Goal: Information Seeking & Learning: Find specific fact

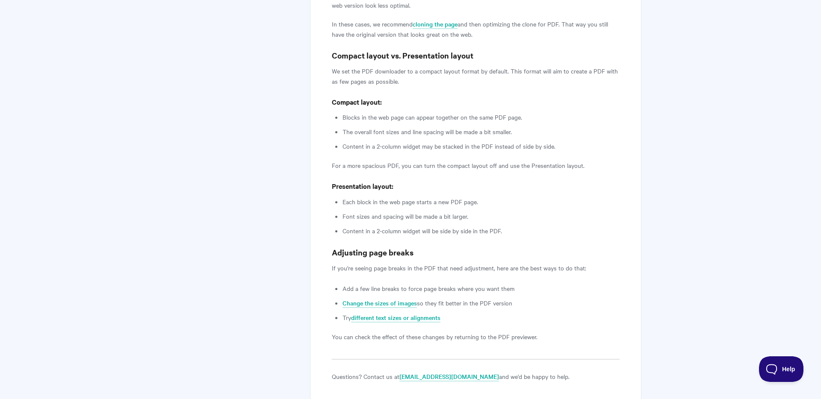
scroll to position [1083, 0]
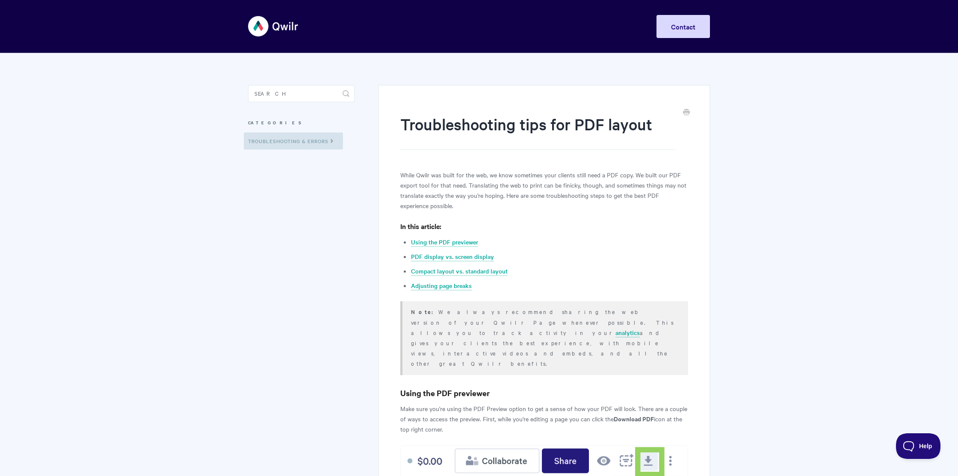
click at [288, 88] on input "Search" at bounding box center [301, 93] width 106 height 17
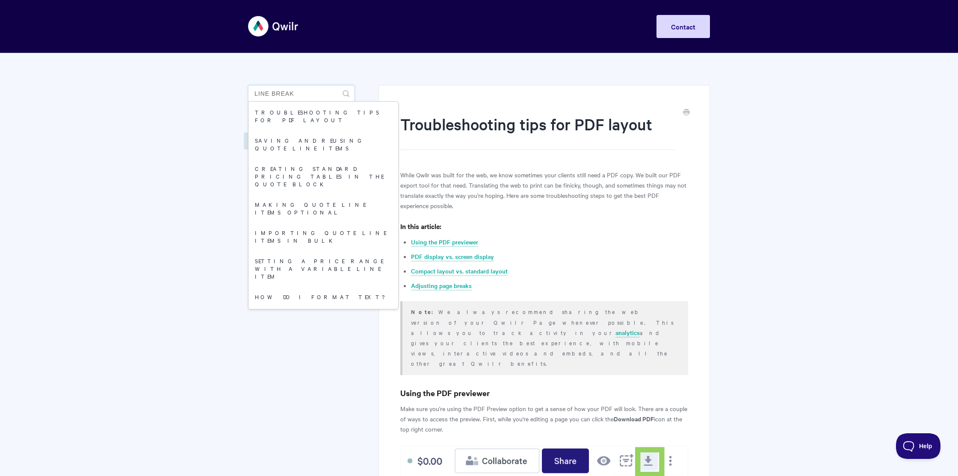
type input "line break"
